Goal: Task Accomplishment & Management: Manage account settings

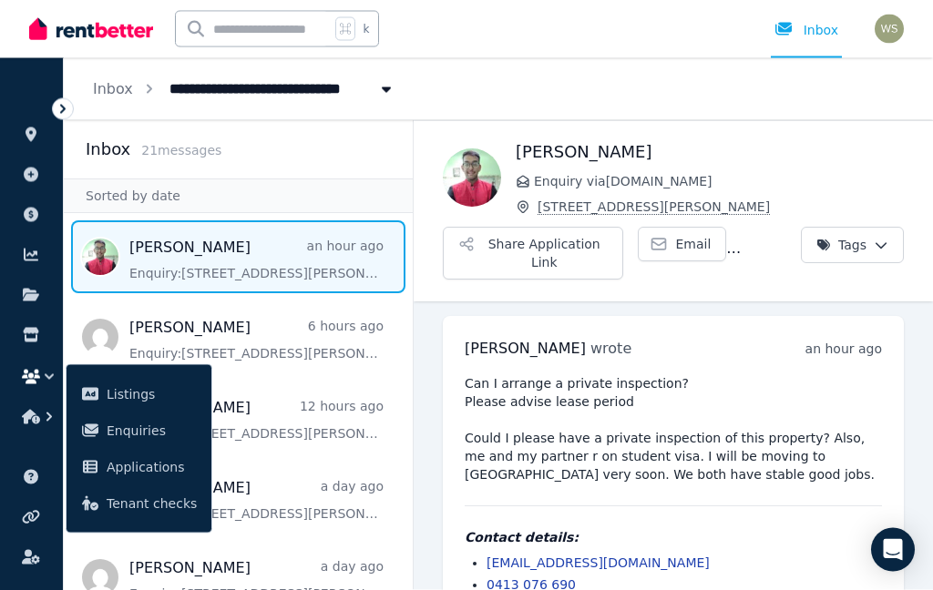
scroll to position [73, 0]
click at [500, 227] on button "Share Application Link" at bounding box center [533, 253] width 180 height 53
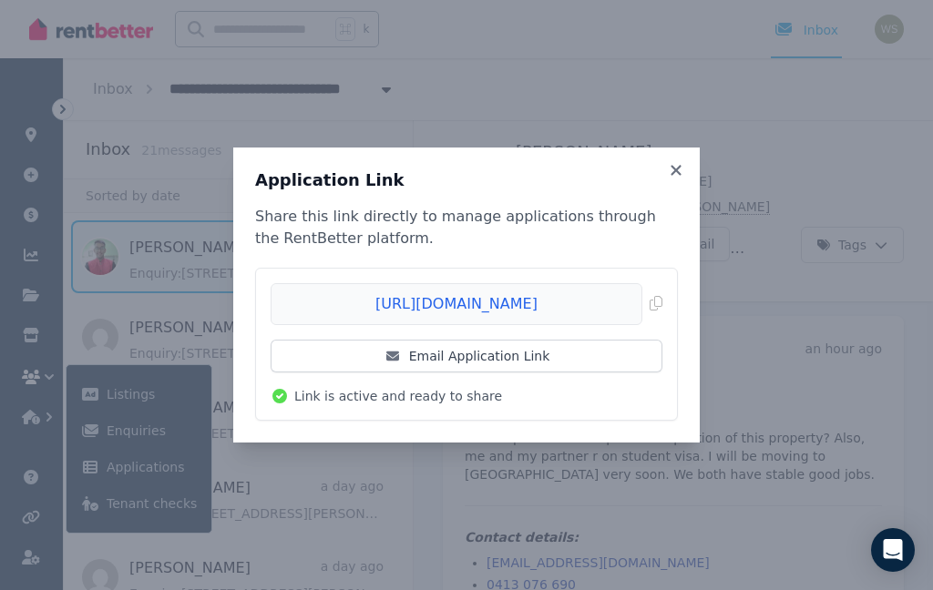
click at [349, 361] on link "Email Application Link" at bounding box center [466, 356] width 392 height 33
click at [689, 163] on div "Application Link Share this link directly to manage applications through the Re…" at bounding box center [466, 295] width 466 height 295
click at [682, 168] on icon at bounding box center [676, 170] width 18 height 16
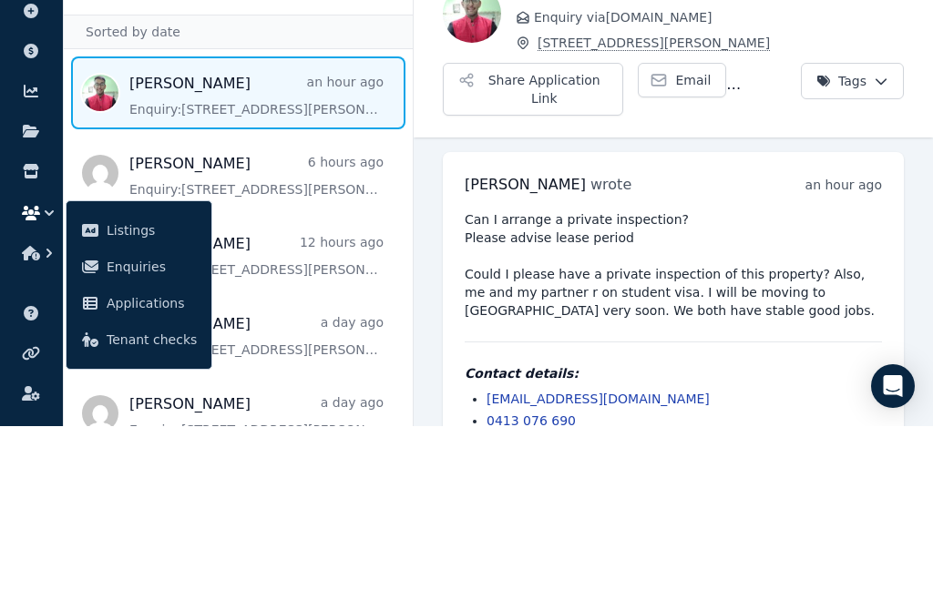
click at [140, 456] on span "Applications" at bounding box center [152, 467] width 90 height 22
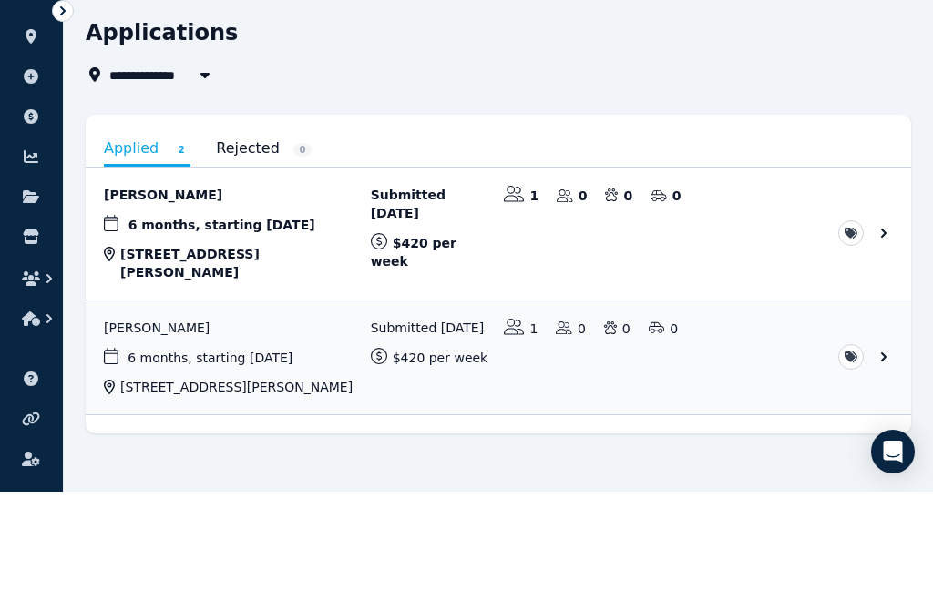
scroll to position [23, 0]
click at [729, 265] on link "View application: Gilbert Hwaba" at bounding box center [498, 331] width 825 height 132
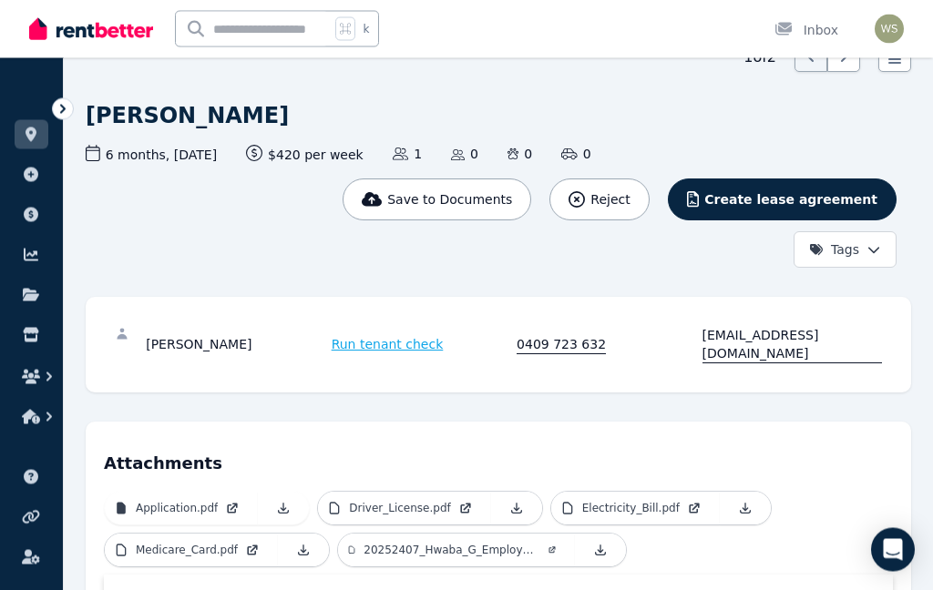
scroll to position [96, 0]
click at [484, 199] on span "Save to Documents" at bounding box center [449, 199] width 125 height 18
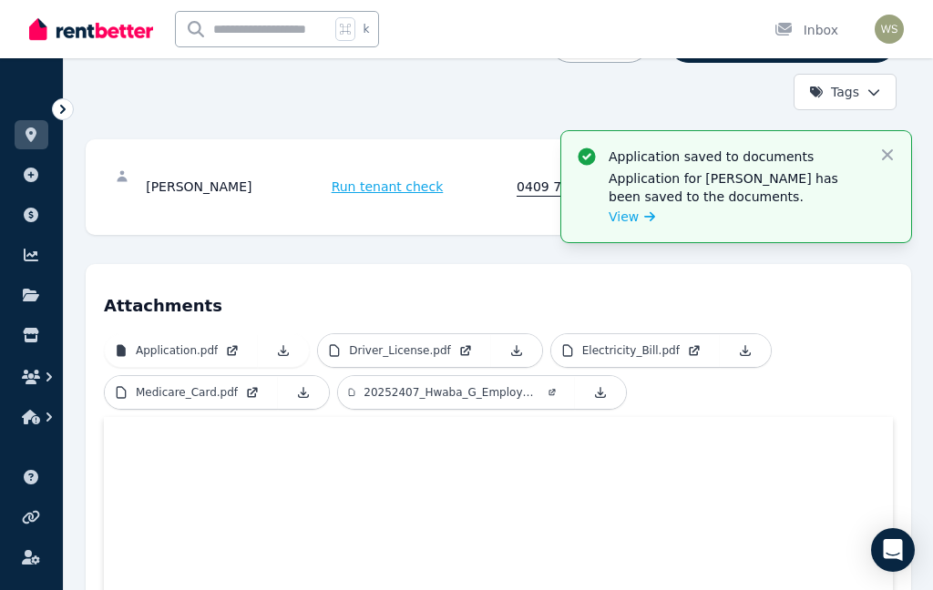
scroll to position [253, 0]
click at [411, 343] on p "Driver_License.pdf" at bounding box center [399, 350] width 101 height 15
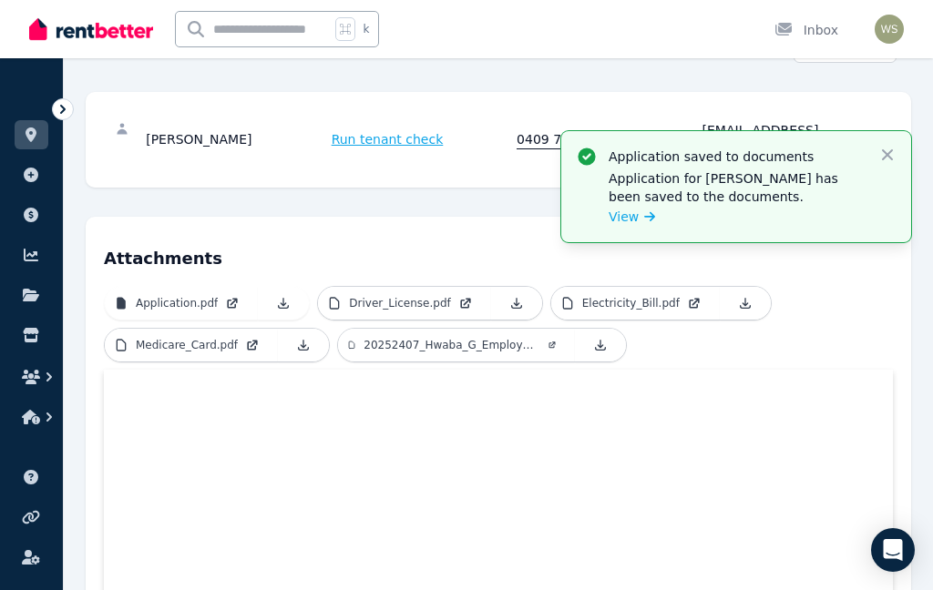
scroll to position [337, 0]
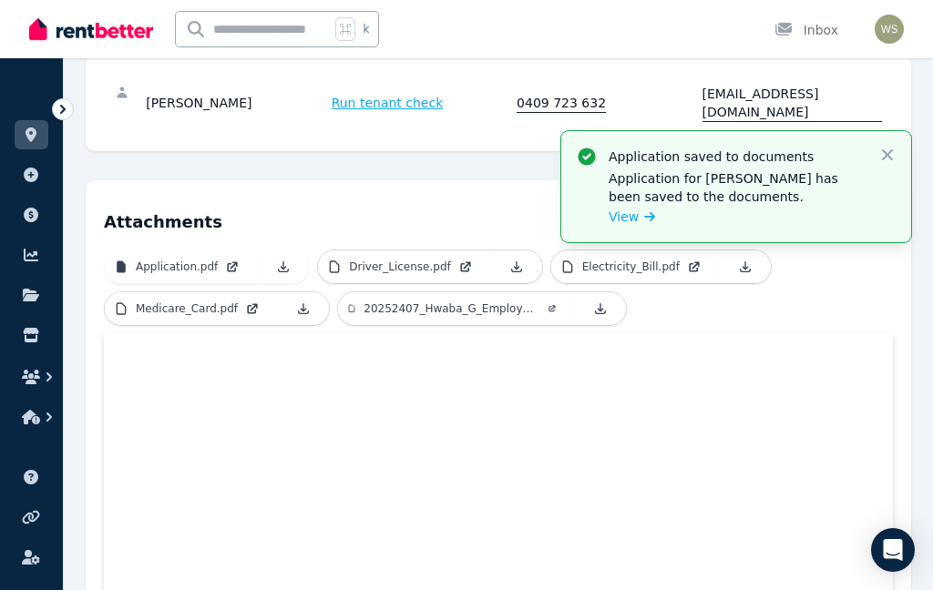
click at [414, 301] on p "20252407_Hwaba_G_Employment_Agreement.pdf" at bounding box center [451, 308] width 176 height 15
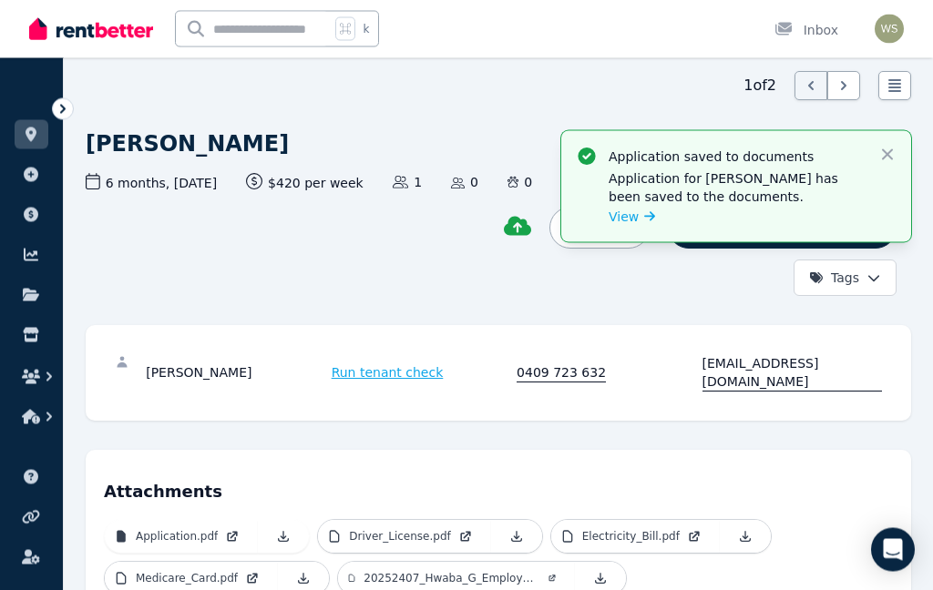
scroll to position [0, 0]
